Goal: Transaction & Acquisition: Purchase product/service

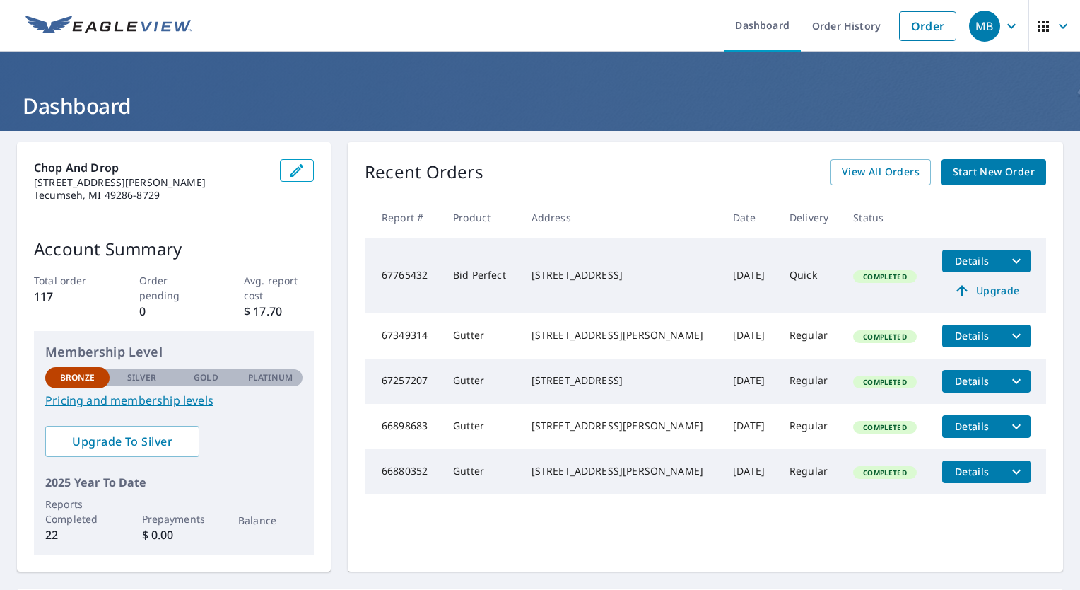
click at [1008, 257] on icon "filesDropdownBtn-67765432" at bounding box center [1016, 260] width 17 height 17
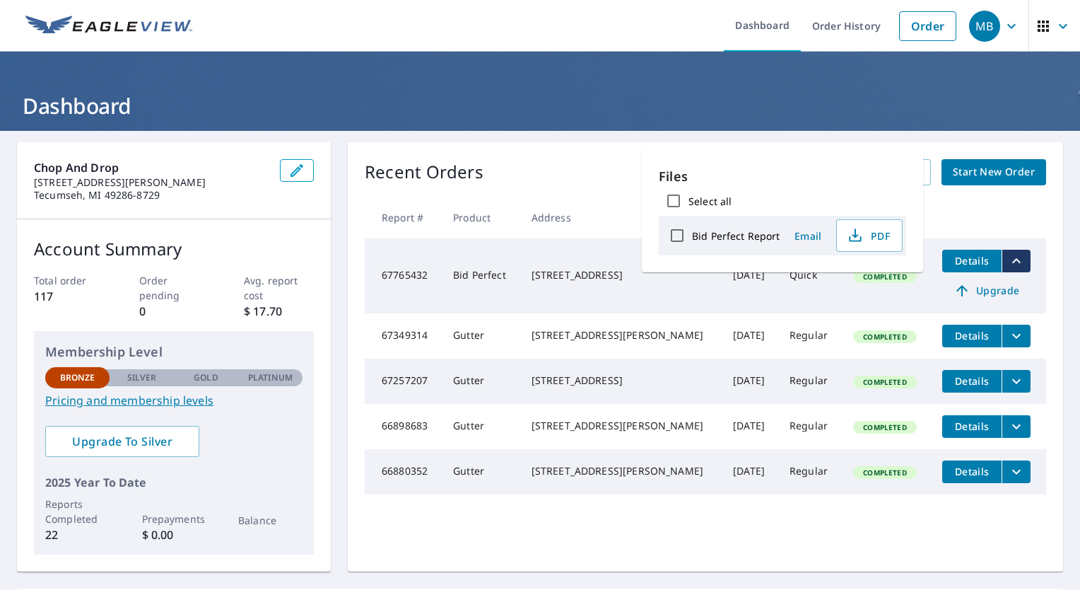
click at [746, 236] on label "Bid Perfect Report" at bounding box center [736, 235] width 88 height 13
click at [692, 236] on input "Bid Perfect Report" at bounding box center [677, 236] width 30 height 30
checkbox input "true"
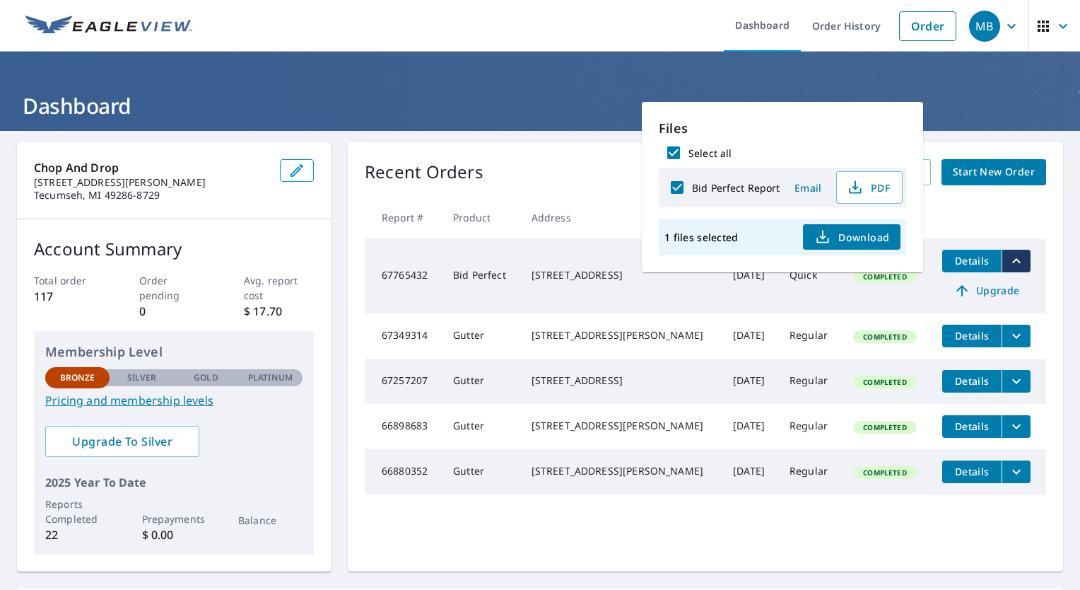
checkbox input "true"
click at [872, 182] on span "PDF" at bounding box center [867, 187] width 45 height 17
click at [913, 21] on link "Order" at bounding box center [927, 26] width 57 height 30
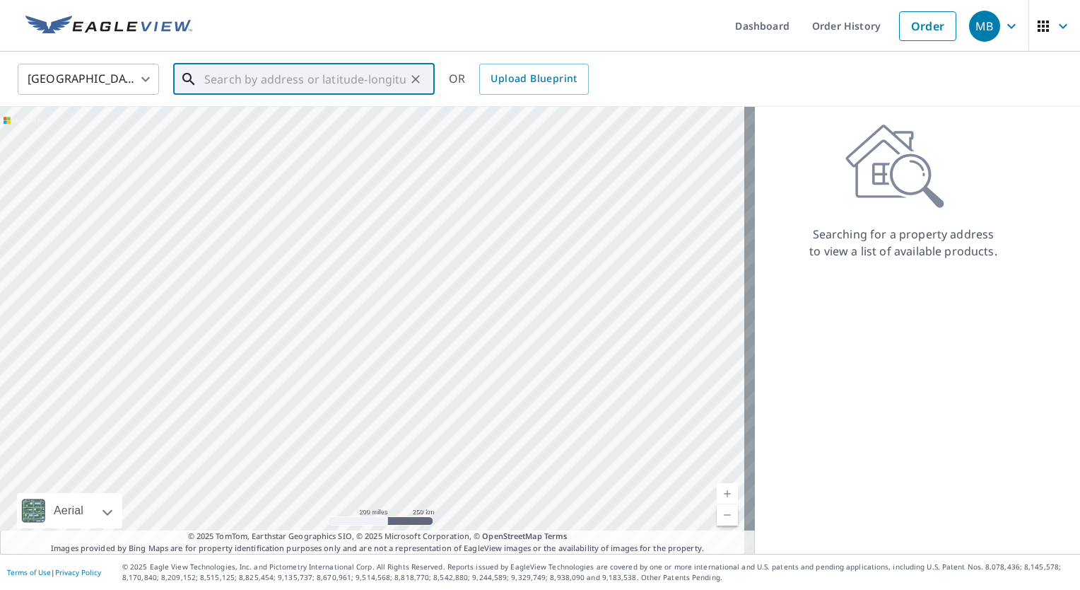
click at [390, 81] on input "text" at bounding box center [304, 79] width 201 height 40
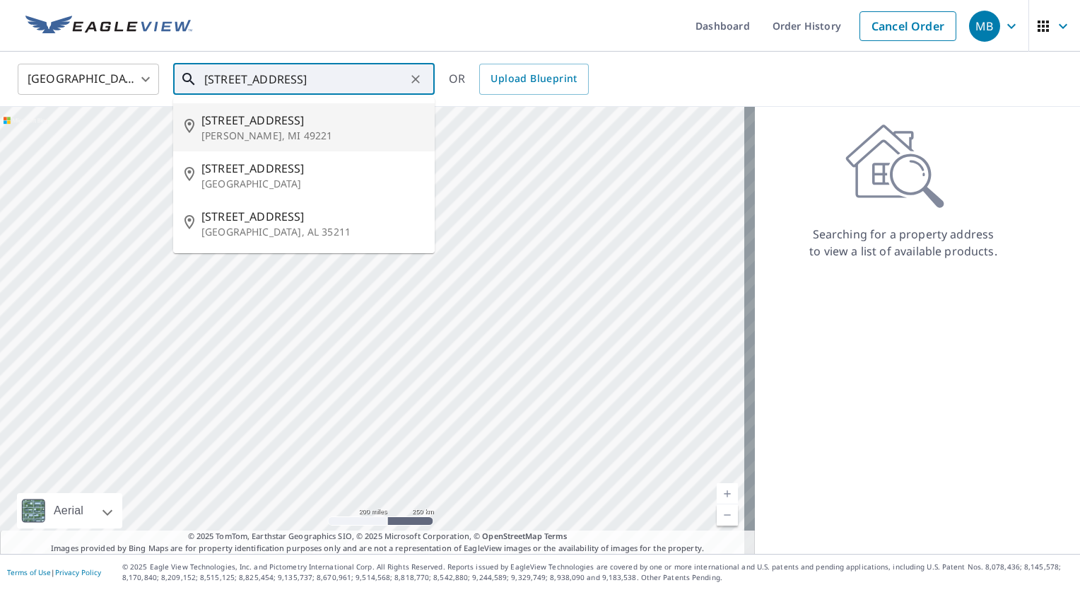
click at [266, 133] on p "[PERSON_NAME], MI 49221" at bounding box center [312, 136] width 222 height 14
type input "[STREET_ADDRESS][PERSON_NAME]"
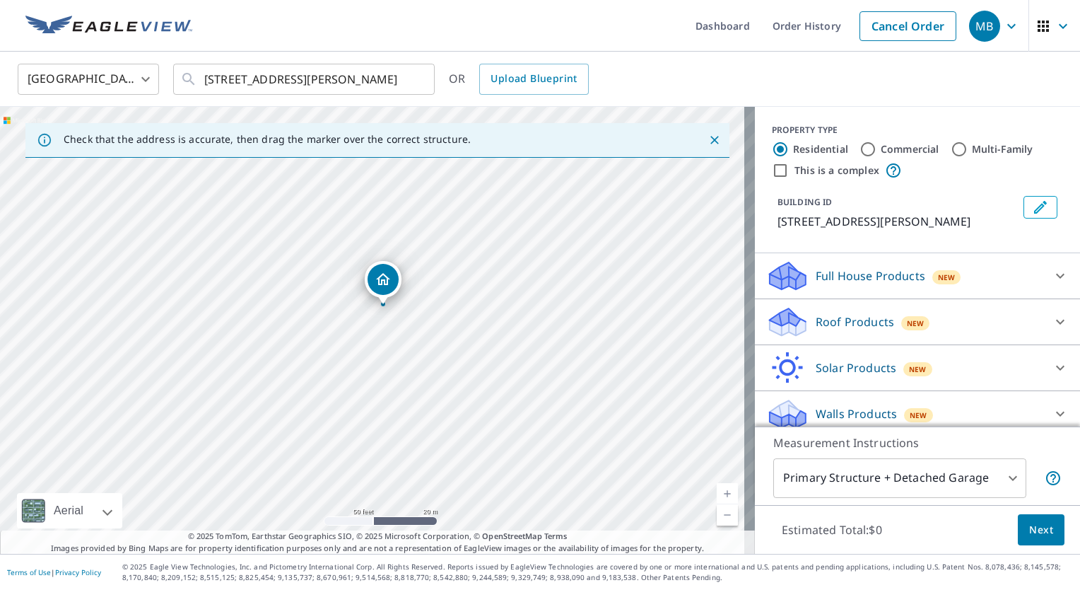
drag, startPoint x: 292, startPoint y: 338, endPoint x: 498, endPoint y: 269, distance: 216.8
click at [498, 269] on div "[STREET_ADDRESS][PERSON_NAME]" at bounding box center [377, 330] width 755 height 447
click at [1052, 320] on icon at bounding box center [1060, 321] width 17 height 17
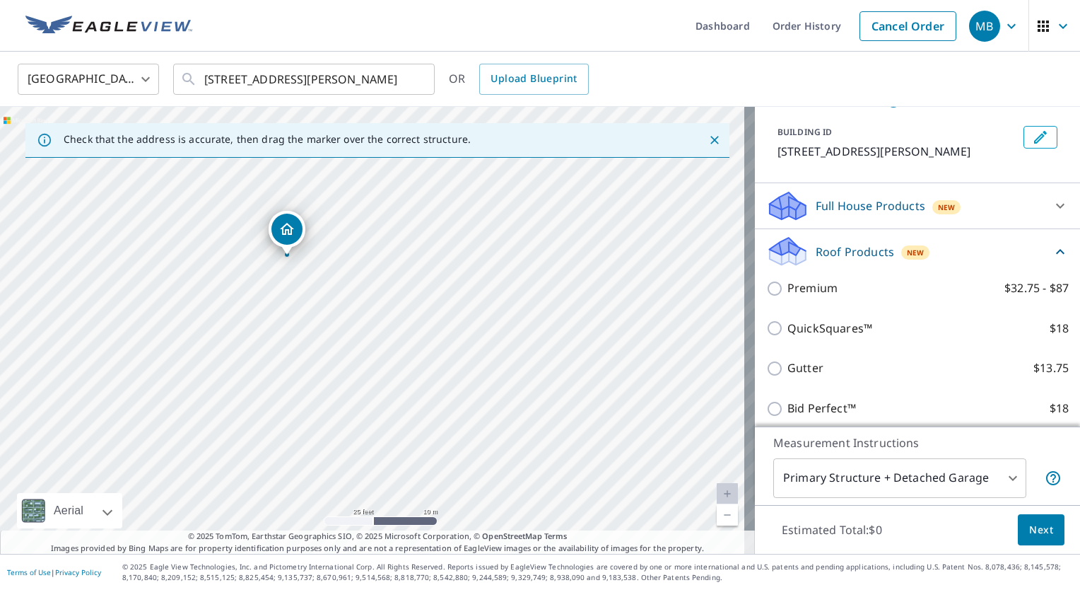
scroll to position [141, 0]
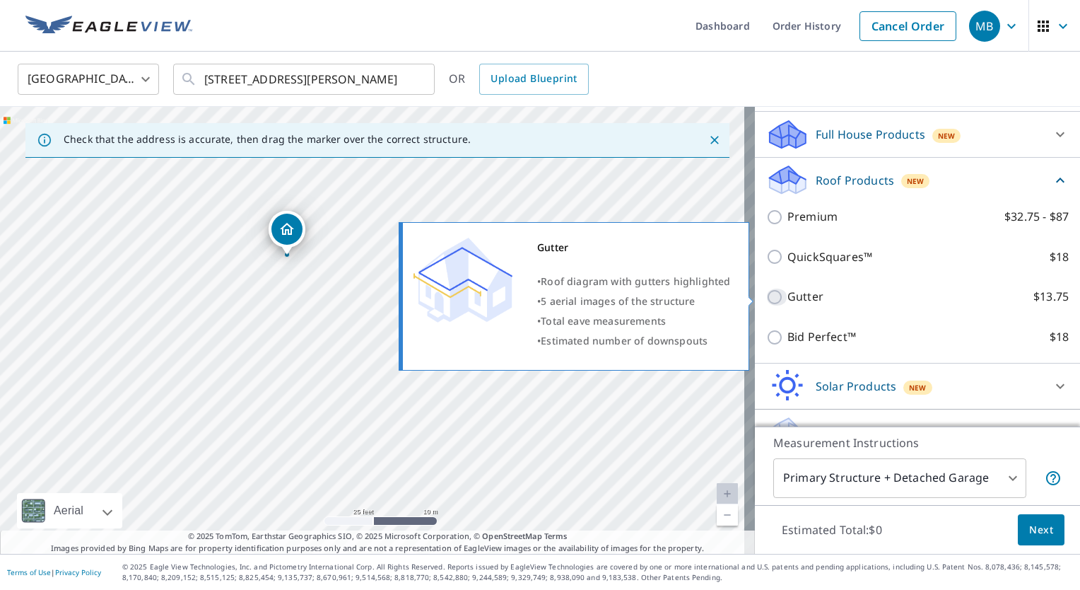
click at [773, 293] on input "Gutter $13.75" at bounding box center [776, 296] width 21 height 17
checkbox input "true"
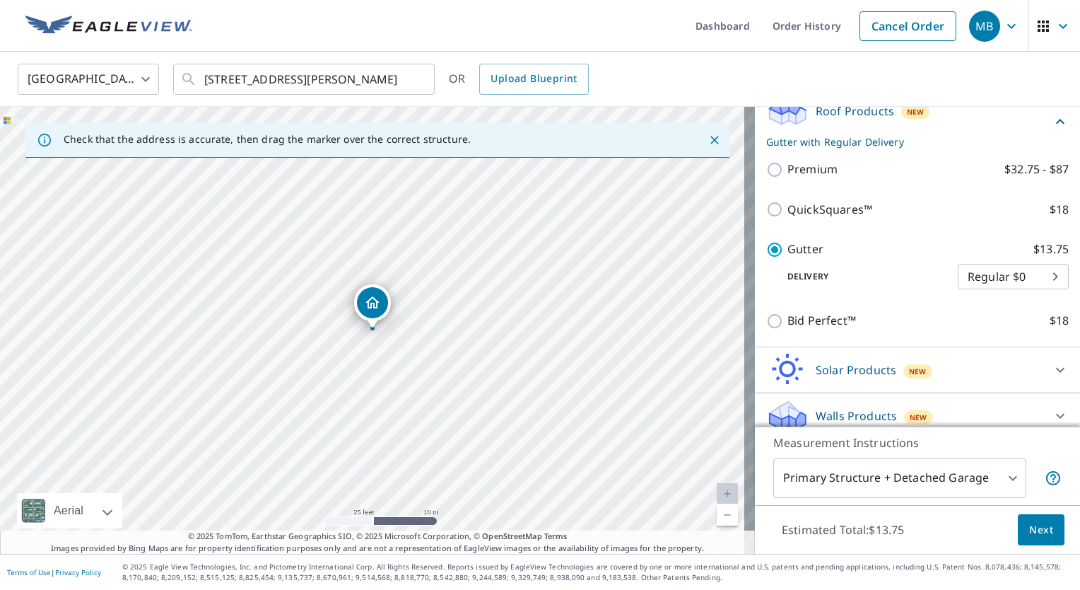
scroll to position [221, 0]
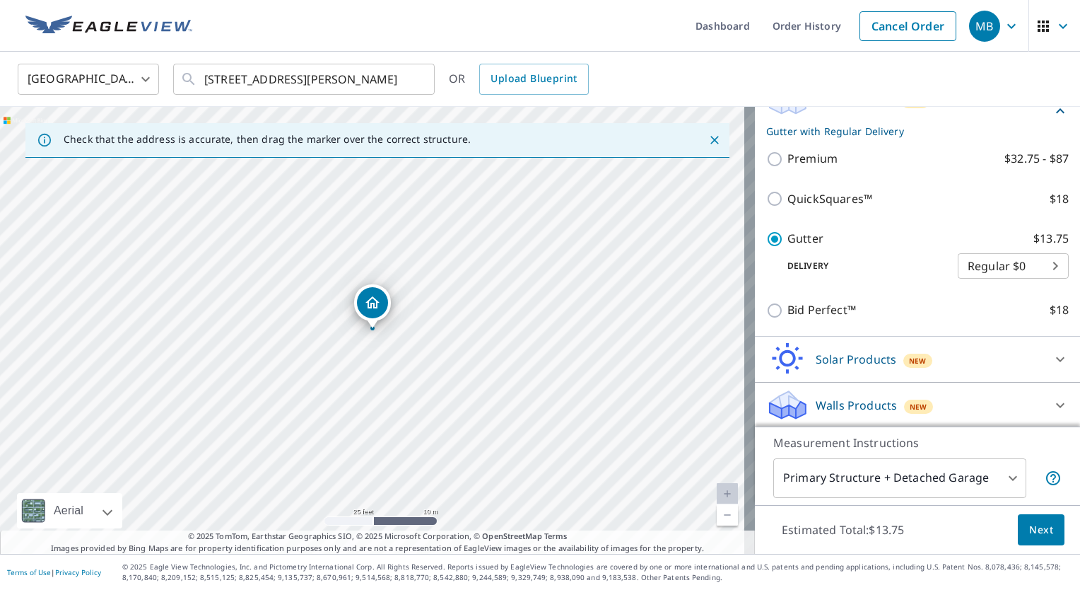
click at [1034, 533] on span "Next" at bounding box center [1041, 530] width 24 height 18
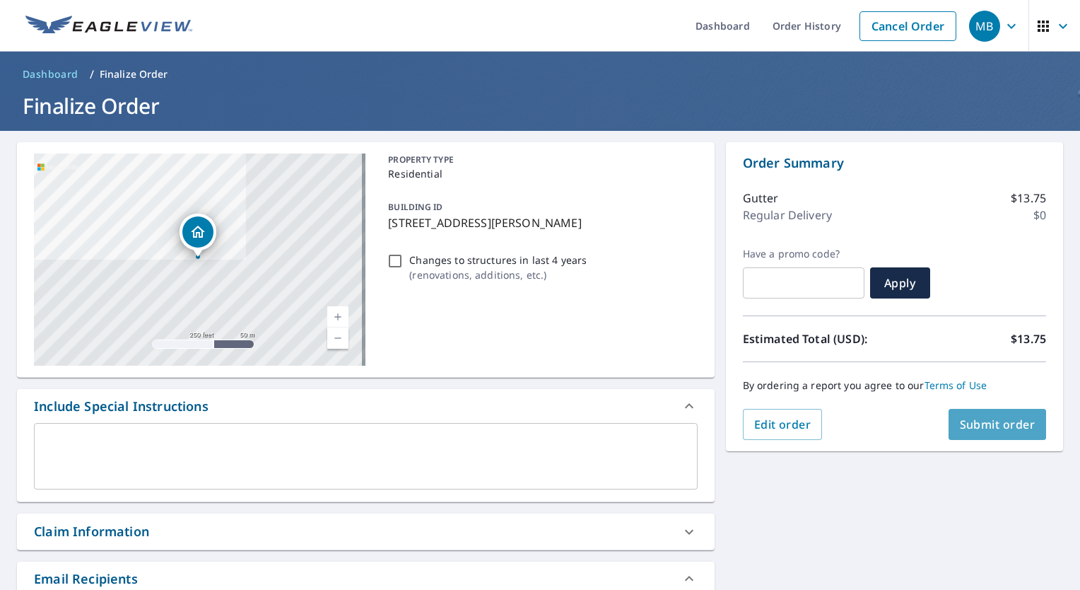
click at [992, 419] on span "Submit order" at bounding box center [998, 424] width 76 height 16
